Goal: Task Accomplishment & Management: Use online tool/utility

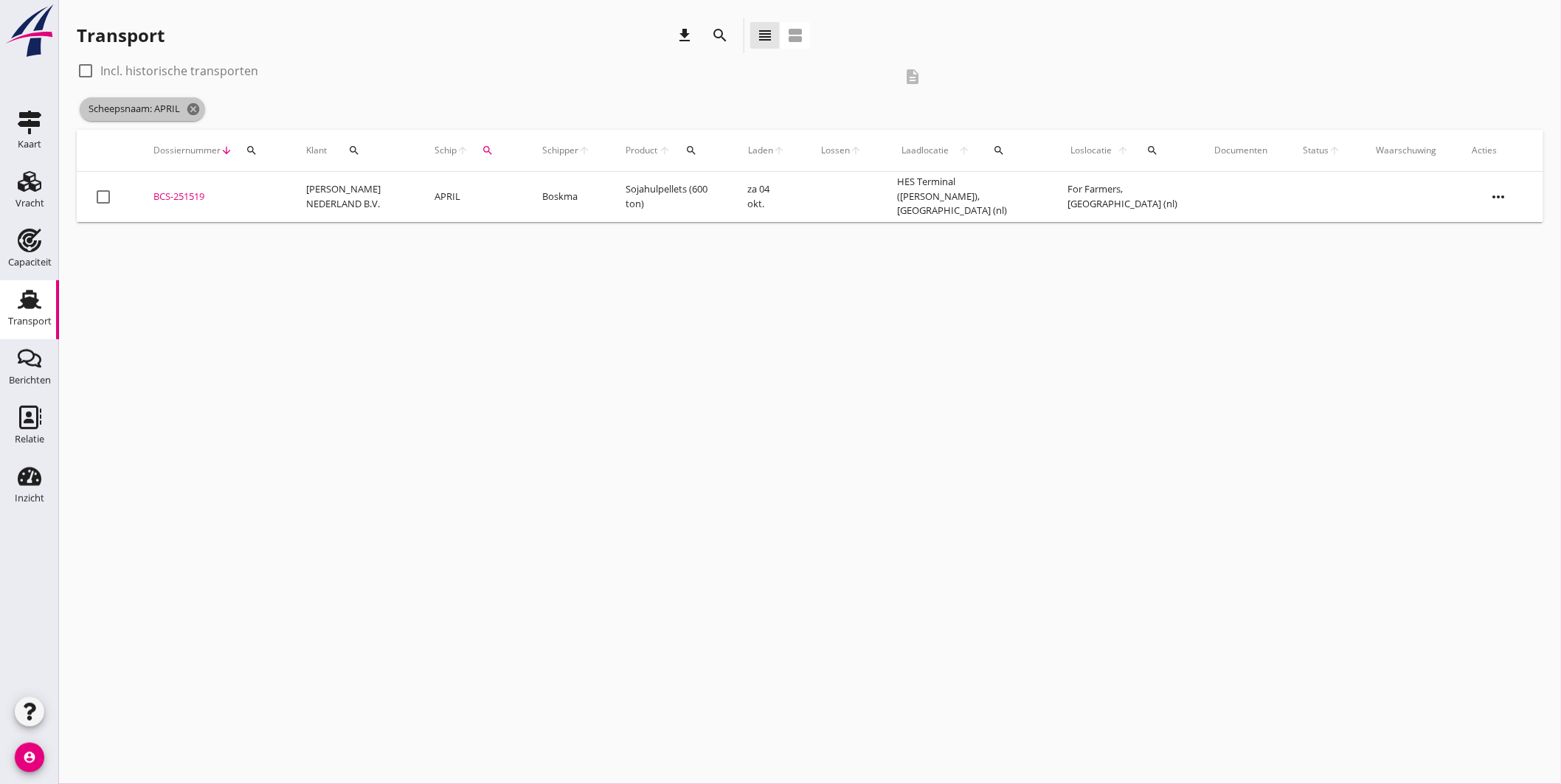
click at [196, 104] on icon "cancel" at bounding box center [193, 109] width 15 height 15
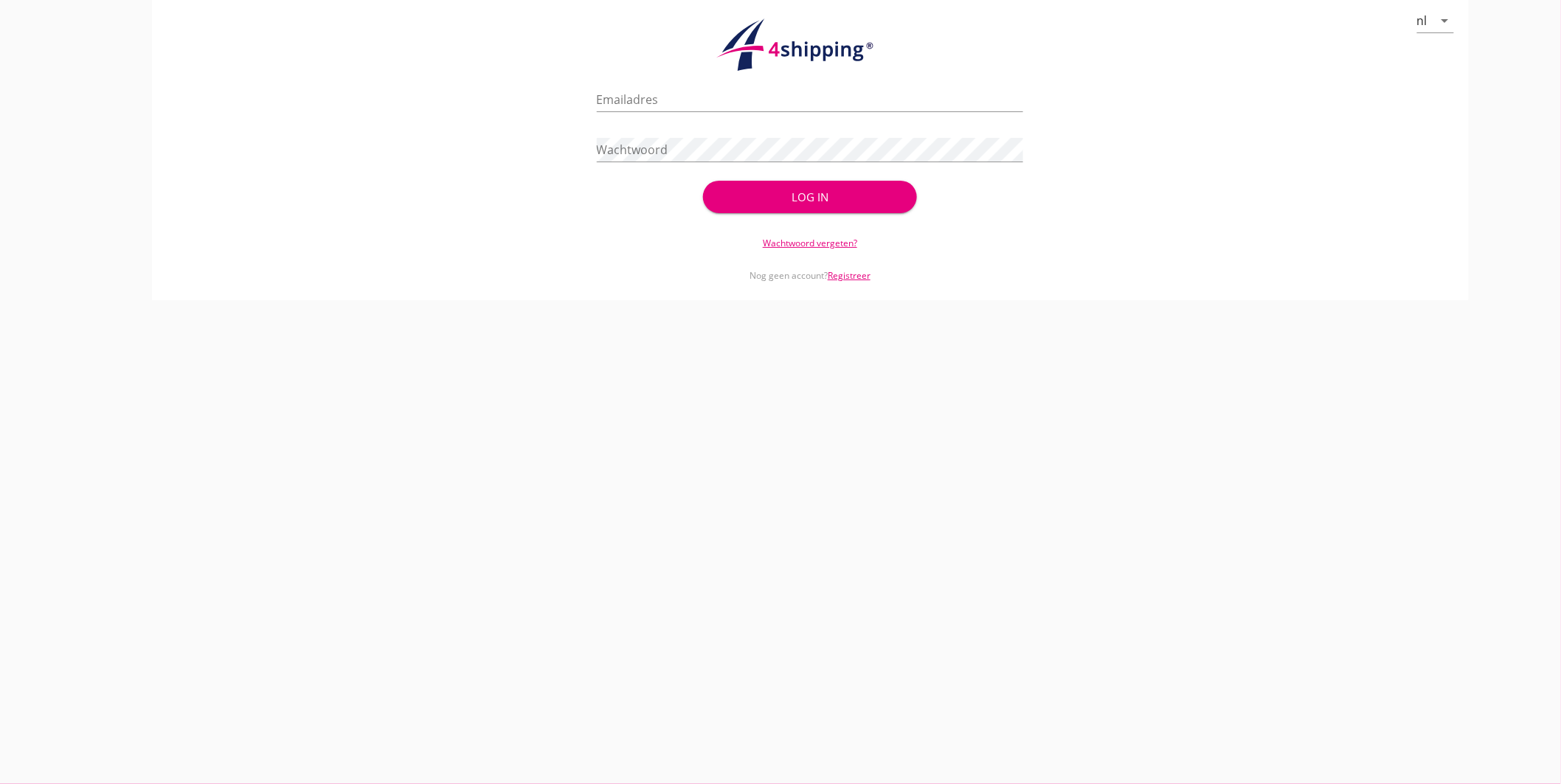
type input "jasper@stoffersbevrachtingen.nl"
click at [751, 190] on div "Log in" at bounding box center [809, 197] width 166 height 17
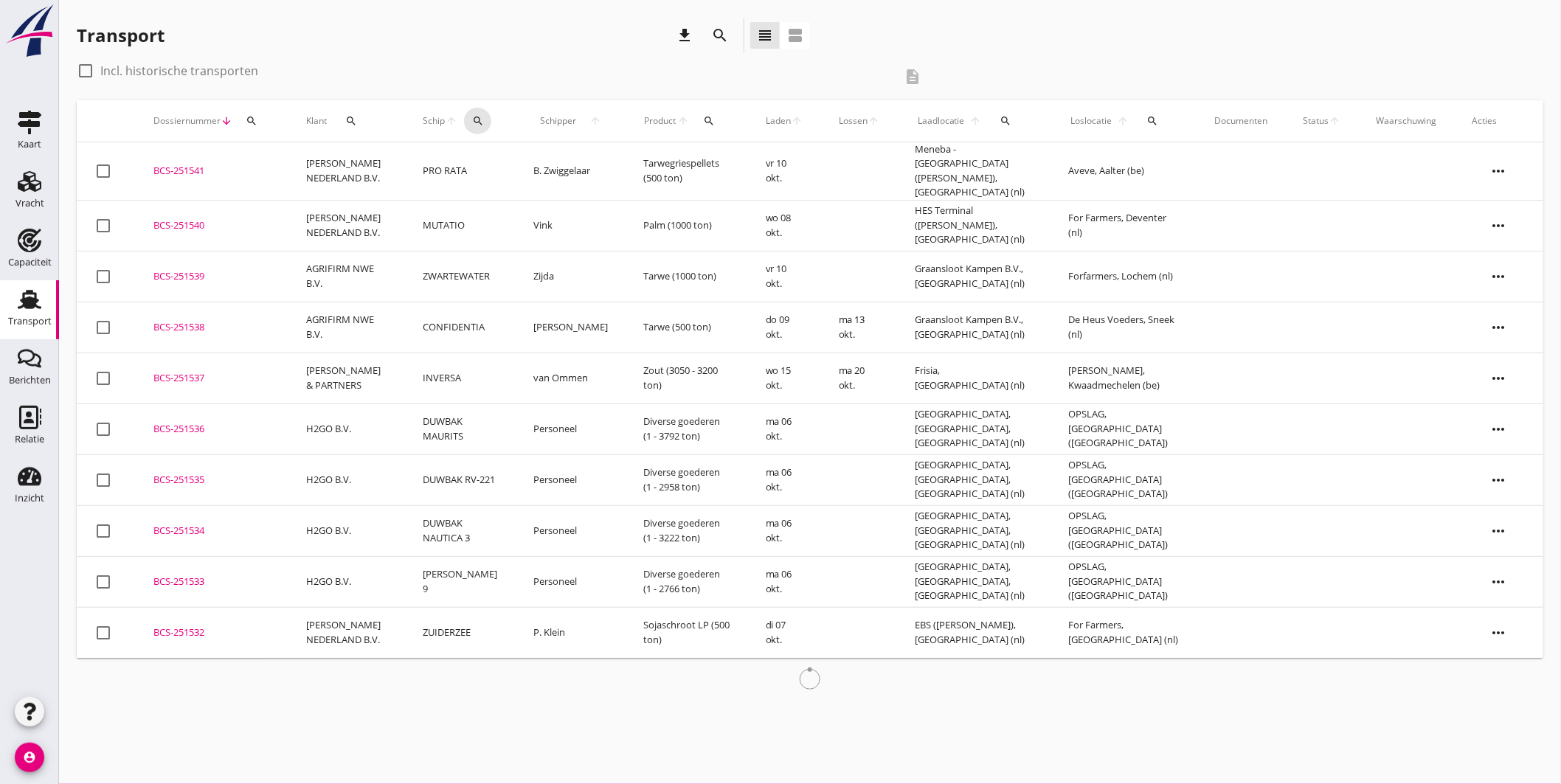
click at [475, 115] on icon "search" at bounding box center [478, 121] width 12 height 12
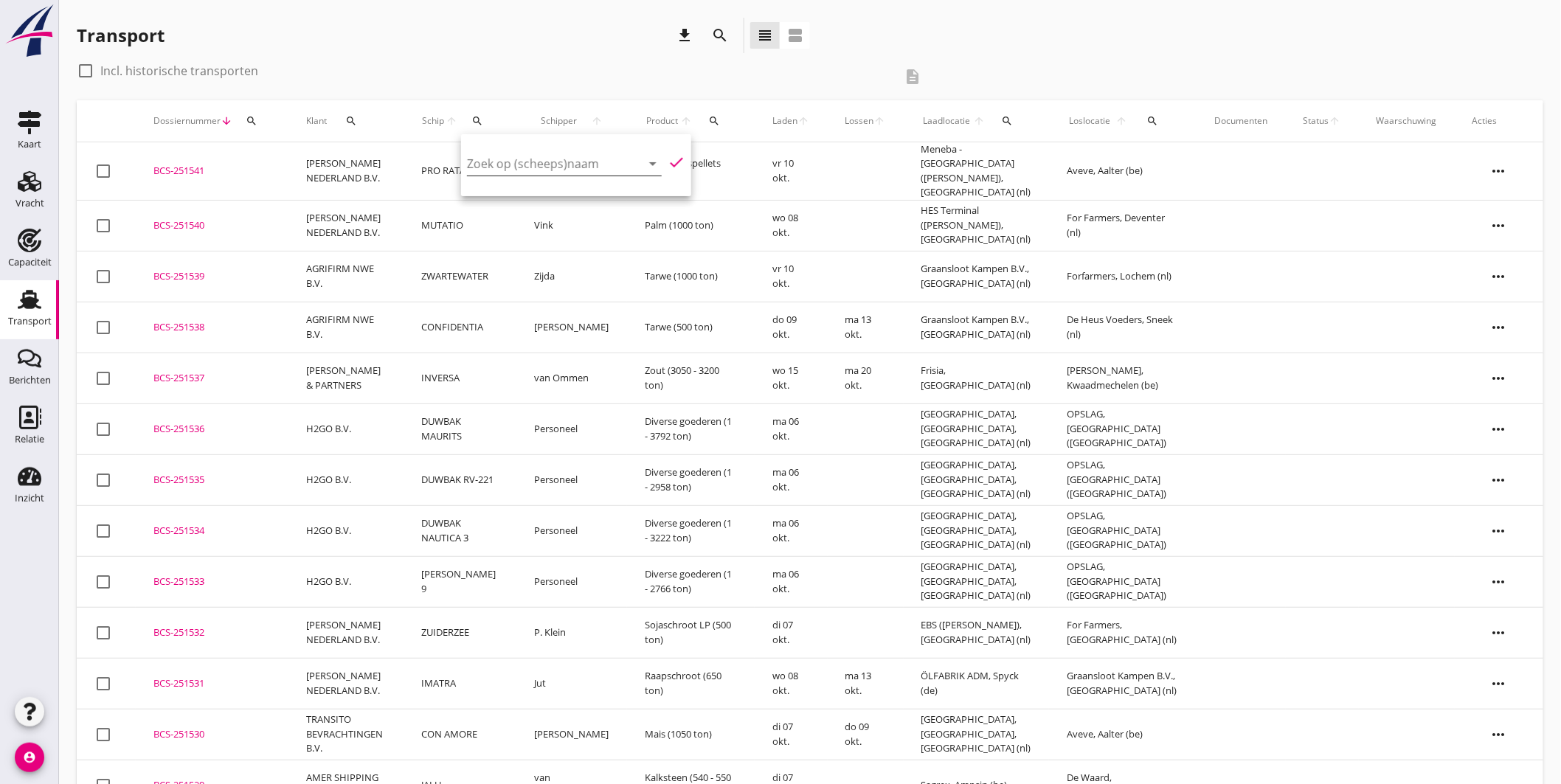
click at [542, 170] on input "Zoek op (scheeps)naam" at bounding box center [543, 163] width 153 height 24
click at [553, 197] on div "STERRE DER ZEE" at bounding box center [590, 192] width 140 height 17
click at [675, 157] on icon "check" at bounding box center [676, 162] width 17 height 17
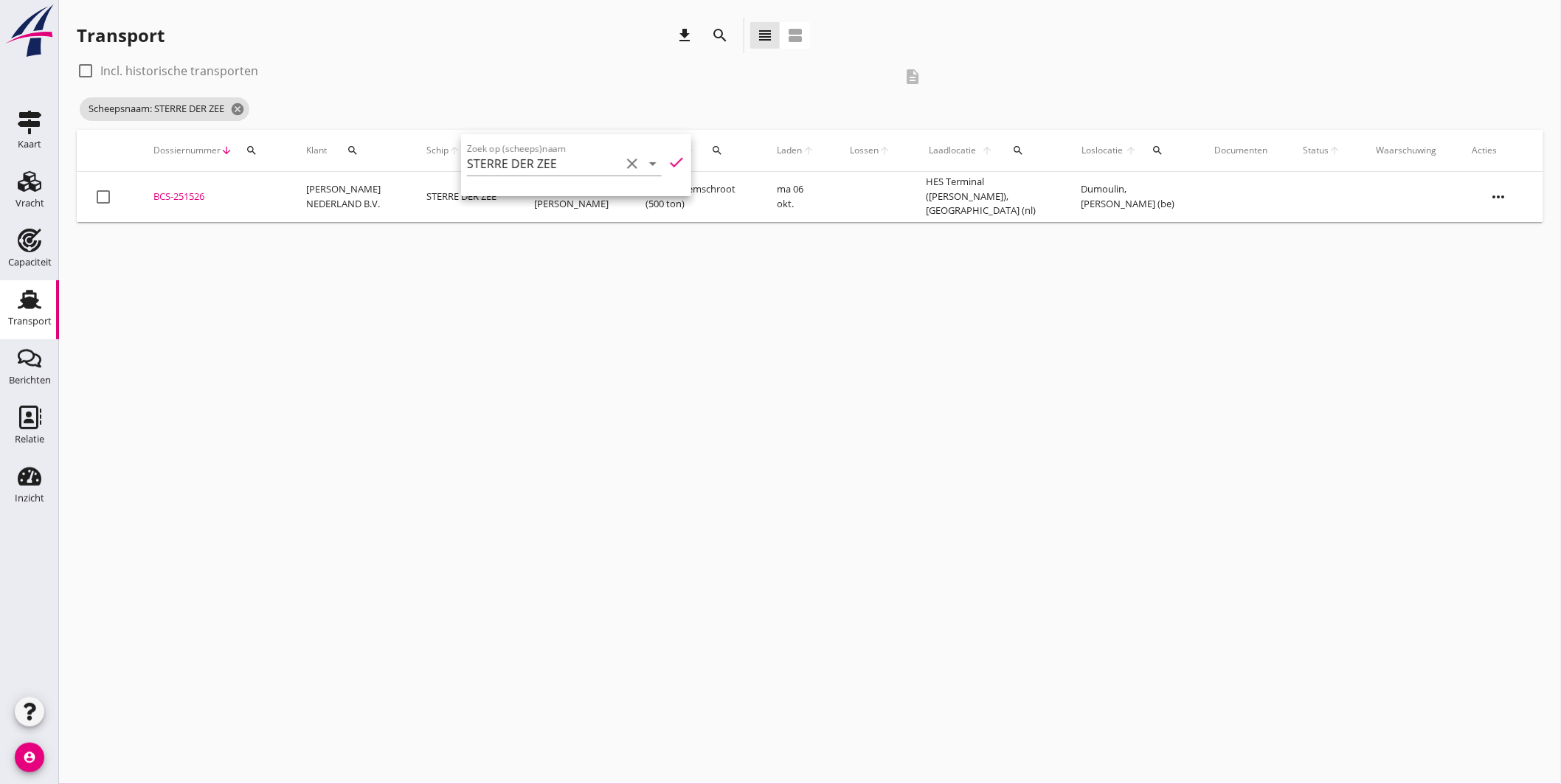
type input "STERRE DER ZEE"
click at [682, 267] on div "cancel You are impersonating another user. Transport download search view_headl…" at bounding box center [811, 392] width 1502 height 784
click at [186, 190] on div "BCS-251526" at bounding box center [212, 197] width 117 height 15
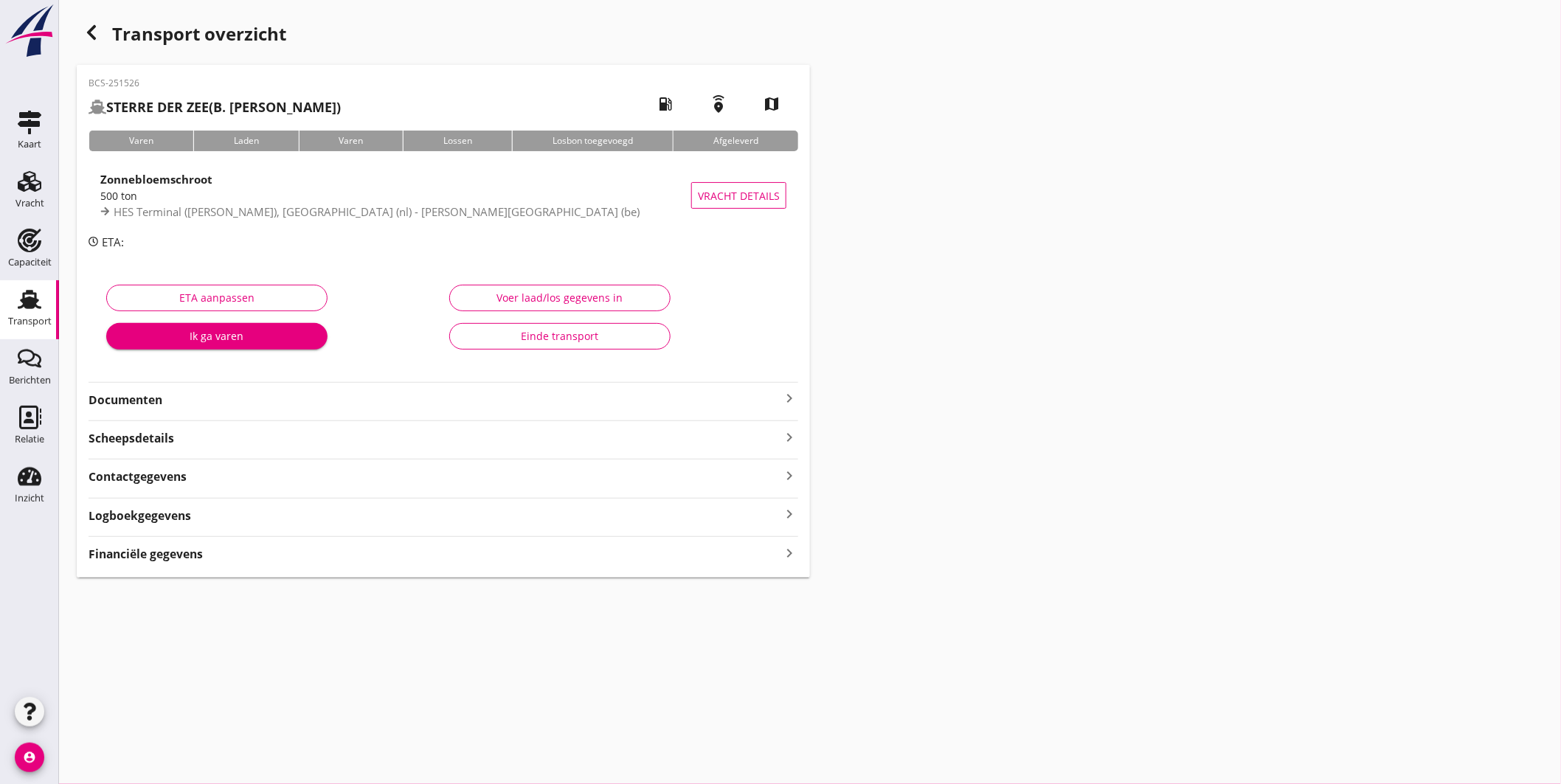
click at [790, 394] on icon "keyboard_arrow_right" at bounding box center [789, 397] width 17 height 17
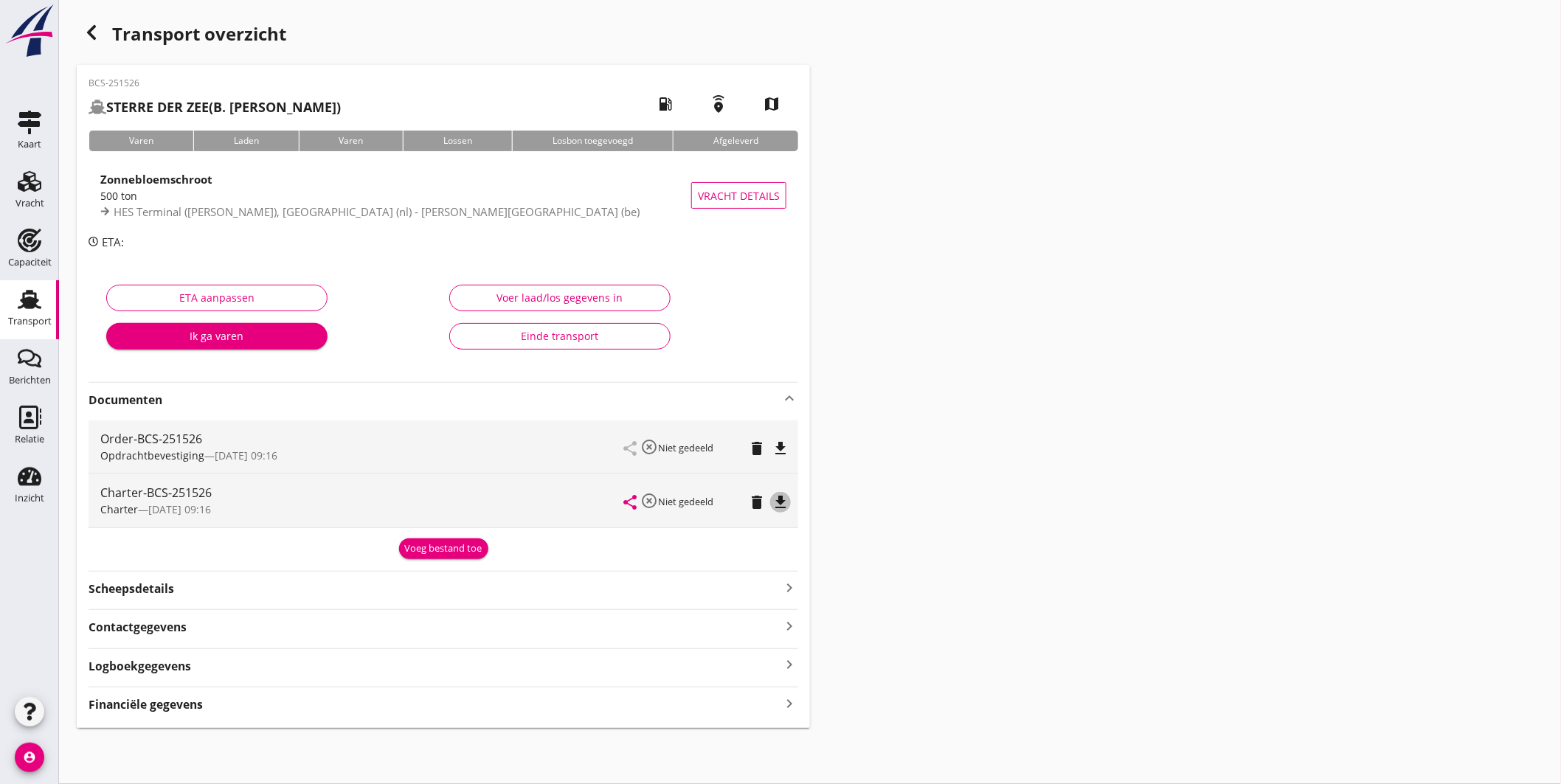
click at [778, 494] on icon "file_download" at bounding box center [780, 502] width 17 height 17
